Goal: Task Accomplishment & Management: Manage account settings

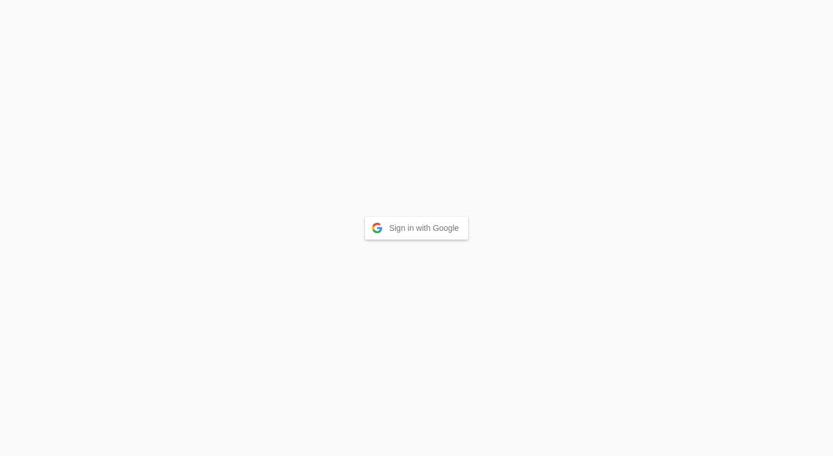
click at [427, 224] on button "Sign in with Google" at bounding box center [417, 227] width 104 height 23
